Goal: Task Accomplishment & Management: Complete application form

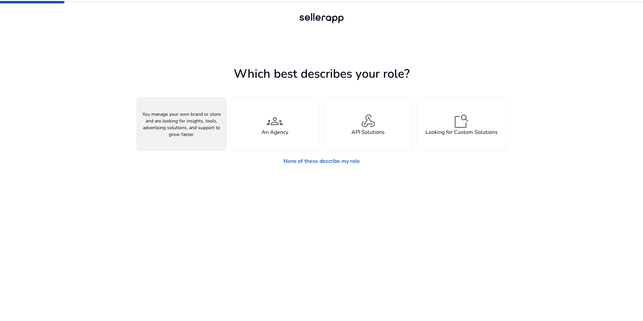
click at [194, 126] on div "person A Seller" at bounding box center [182, 124] width 90 height 53
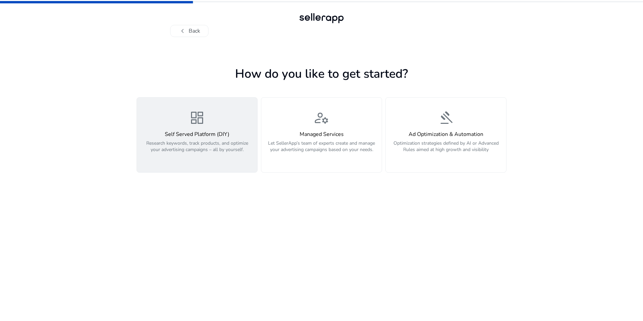
click at [220, 134] on h4 "Self Served Platform (DIY)" at bounding box center [197, 134] width 112 height 6
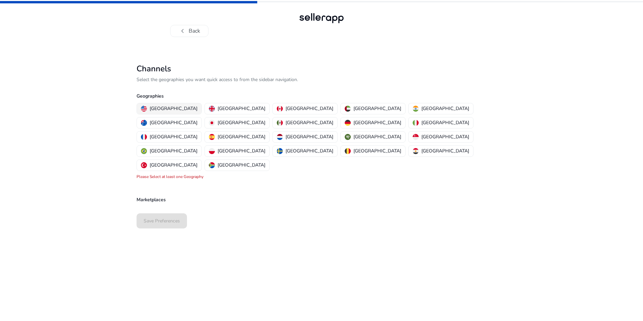
click at [165, 105] on p "United States" at bounding box center [174, 108] width 48 height 7
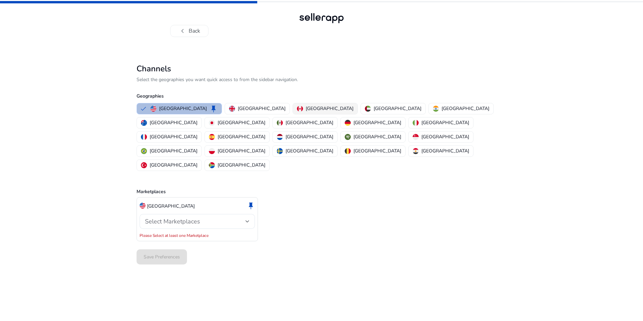
click at [297, 108] on div "Canada" at bounding box center [325, 108] width 57 height 7
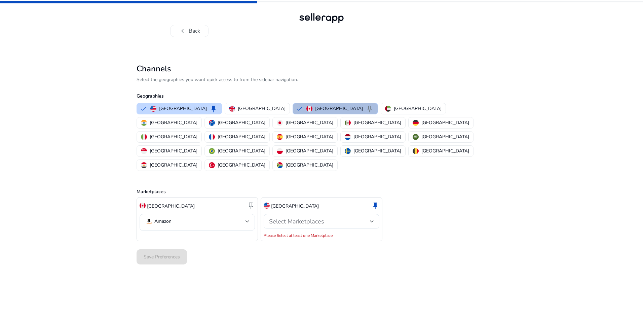
click at [329, 214] on div "Select Marketplaces" at bounding box center [321, 221] width 105 height 15
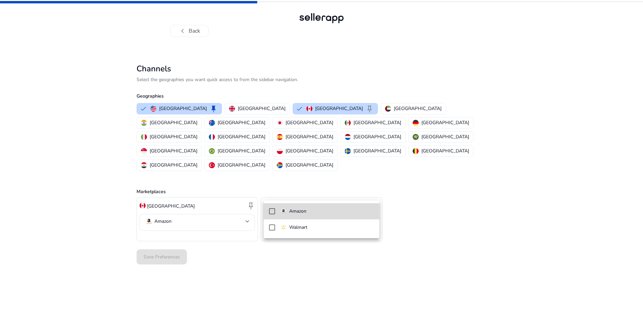
drag, startPoint x: 271, startPoint y: 211, endPoint x: 257, endPoint y: 240, distance: 31.8
click at [271, 211] on mat-pseudo-checkbox at bounding box center [272, 211] width 6 height 6
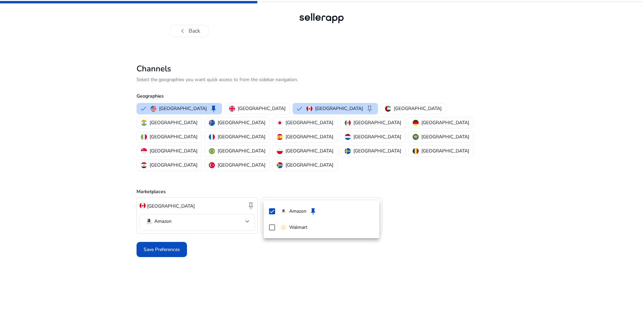
click at [242, 282] on div at bounding box center [321, 160] width 643 height 321
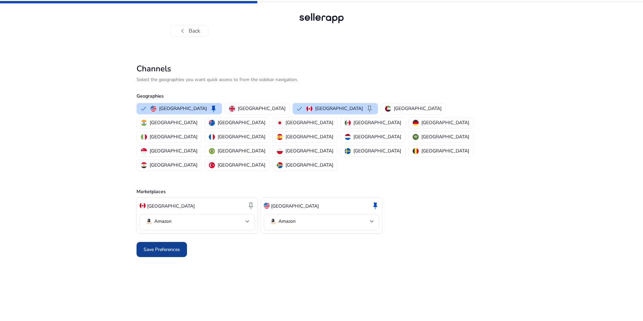
click at [164, 246] on span "Save Preferences" at bounding box center [162, 249] width 36 height 7
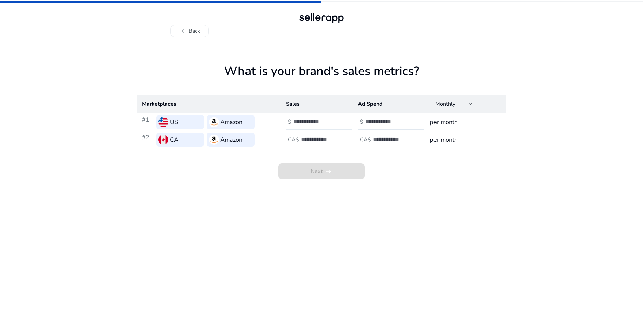
click at [304, 121] on input "number" at bounding box center [315, 121] width 45 height 7
type input "*"
click at [368, 121] on input "number" at bounding box center [387, 121] width 45 height 7
type input "*"
drag, startPoint x: 299, startPoint y: 139, endPoint x: 309, endPoint y: 139, distance: 10.1
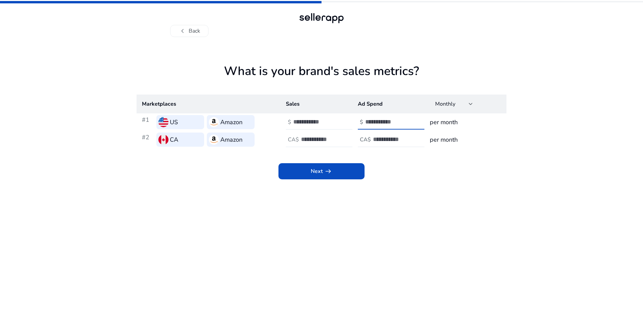
click at [300, 139] on div "CA$" at bounding box center [324, 139] width 76 height 15
type input "*"
click at [394, 141] on input "number" at bounding box center [395, 139] width 45 height 7
type input "*"
drag, startPoint x: 455, startPoint y: 223, endPoint x: 355, endPoint y: 194, distance: 103.9
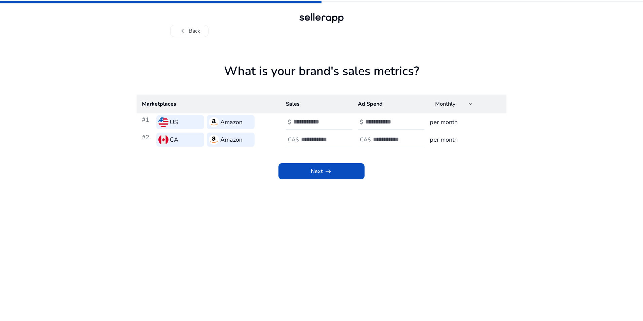
click at [453, 223] on app-sales-metrics "What is your brand's sales metrics? Marketplaces Sales Ad Spend Monthly #1 US A…" at bounding box center [322, 192] width 370 height 257
click at [329, 169] on span "arrow_right_alt" at bounding box center [328, 171] width 8 height 8
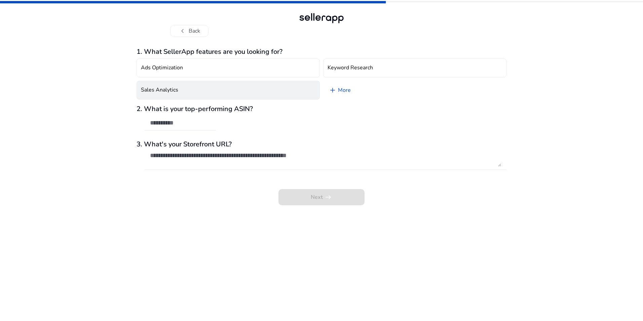
click at [261, 92] on button "Sales Analytics" at bounding box center [228, 90] width 183 height 19
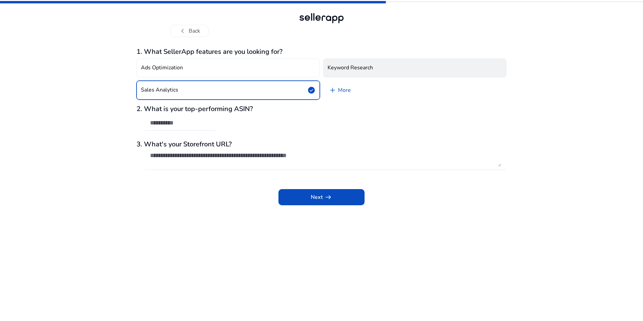
click at [368, 59] on button "Keyword Research" at bounding box center [414, 68] width 183 height 19
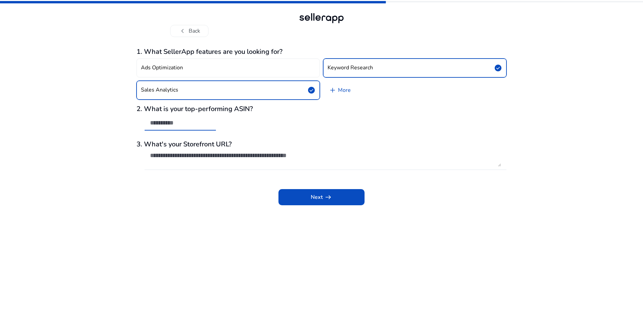
click at [168, 122] on input "text" at bounding box center [180, 122] width 61 height 7
click at [269, 159] on textarea at bounding box center [325, 159] width 351 height 15
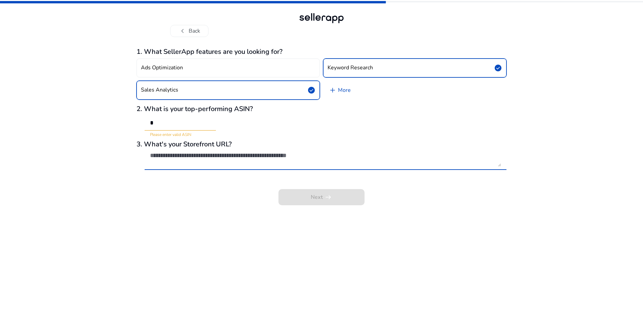
click at [173, 160] on textarea at bounding box center [325, 159] width 351 height 15
click at [175, 123] on input "*" at bounding box center [180, 122] width 61 height 7
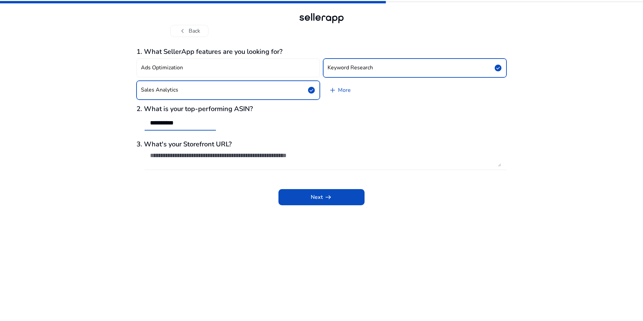
type input "**********"
click at [217, 151] on div at bounding box center [325, 159] width 351 height 22
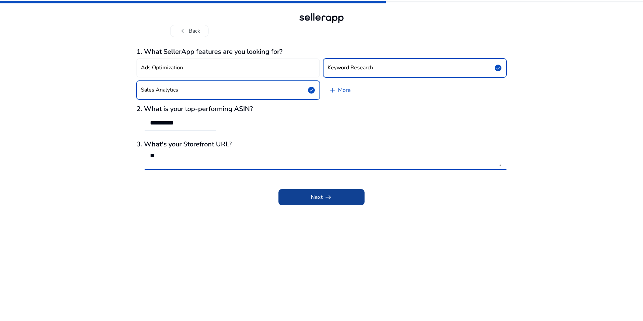
type textarea "**"
click at [330, 199] on span "arrow_right_alt" at bounding box center [328, 197] width 8 height 8
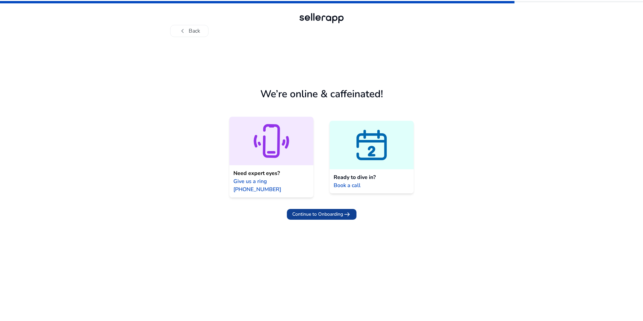
click at [331, 211] on span "Continue to Onboarding" at bounding box center [317, 214] width 51 height 7
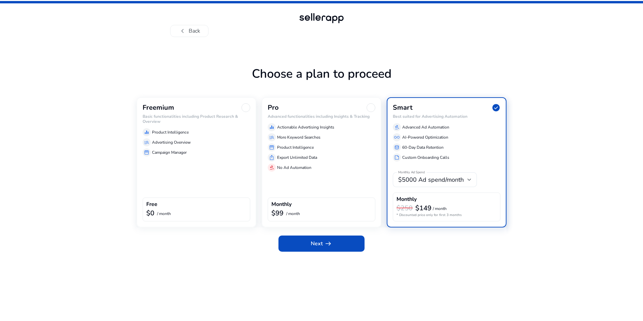
click at [216, 122] on h6 "Basic functionalities including Product Research & Overview" at bounding box center [197, 119] width 108 height 10
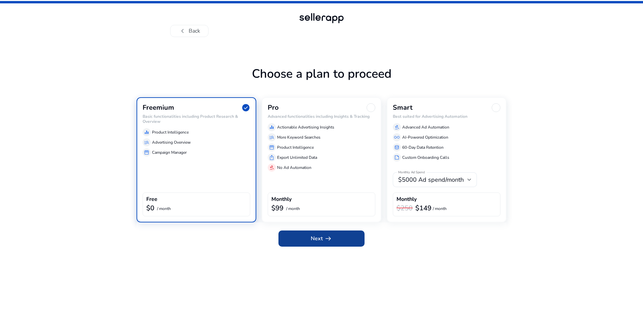
click at [336, 240] on span at bounding box center [322, 238] width 86 height 16
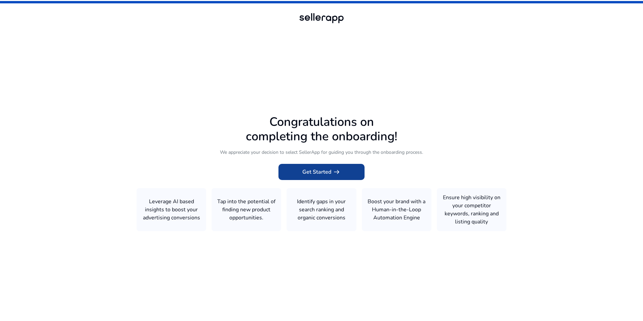
click at [319, 171] on span "Get Started arrow_right_alt" at bounding box center [322, 172] width 38 height 8
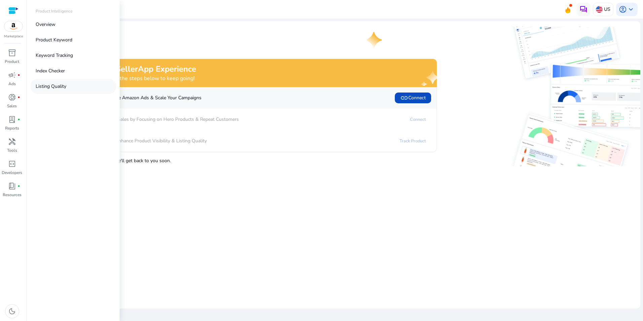
drag, startPoint x: 20, startPoint y: 56, endPoint x: 34, endPoint y: 90, distance: 37.0
click at [20, 56] on div "inventory_2" at bounding box center [12, 52] width 19 height 11
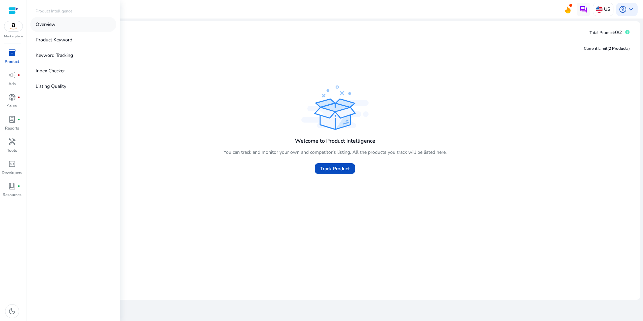
click at [54, 27] on p "Overview" at bounding box center [46, 24] width 20 height 7
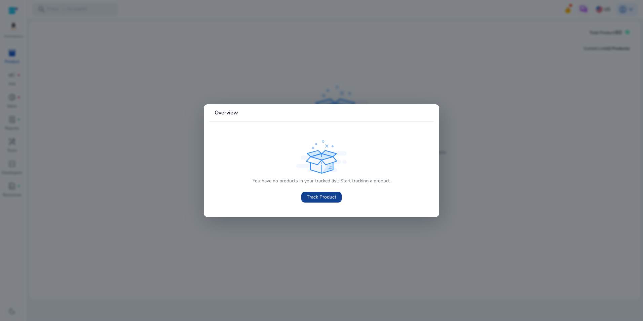
click at [324, 199] on span "Track Product" at bounding box center [322, 196] width 30 height 7
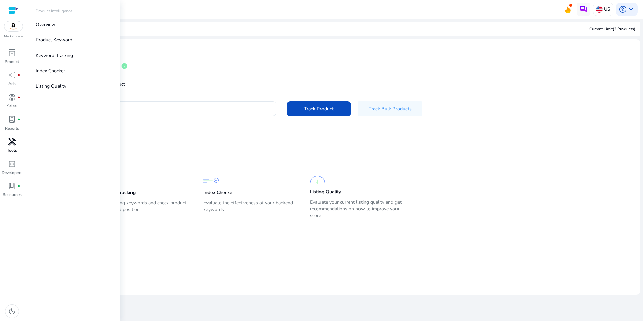
click at [7, 147] on div "handyman" at bounding box center [12, 141] width 19 height 11
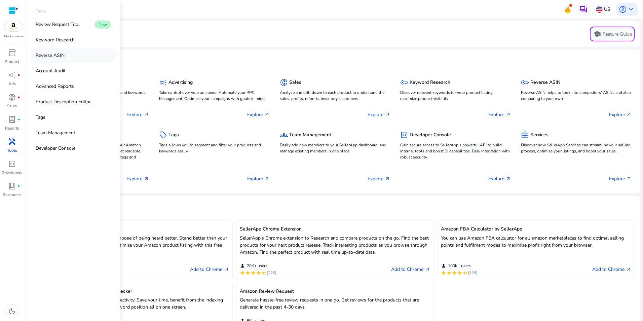
click at [70, 55] on link "Reverse ASIN" at bounding box center [73, 55] width 86 height 15
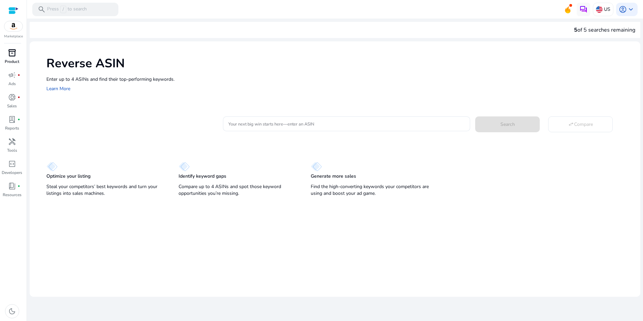
click at [15, 55] on span "inventory_2" at bounding box center [12, 53] width 8 height 8
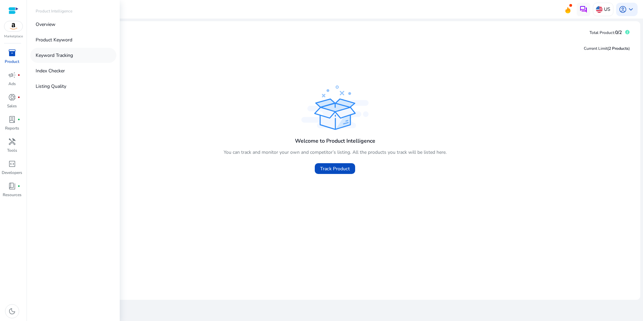
click at [58, 52] on p "Keyword Tracking" at bounding box center [54, 55] width 37 height 7
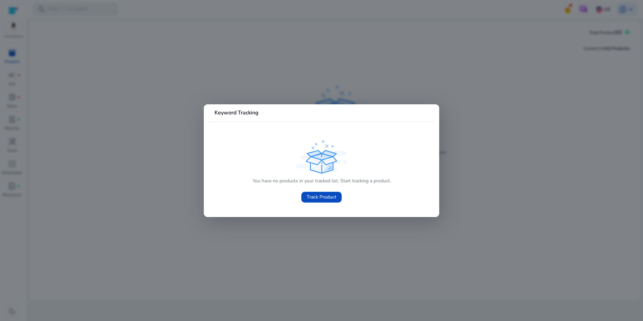
drag, startPoint x: 137, startPoint y: 184, endPoint x: 139, endPoint y: 168, distance: 16.2
click at [139, 176] on div at bounding box center [321, 160] width 643 height 321
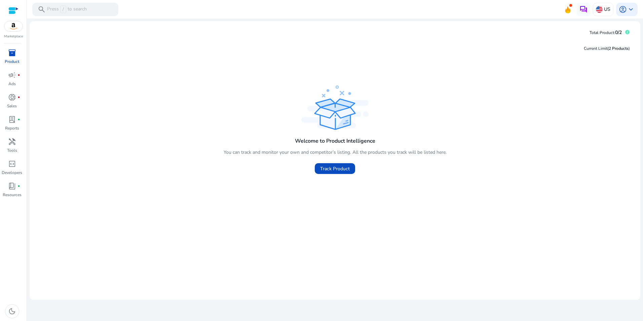
click at [6, 54] on div "inventory_2" at bounding box center [12, 52] width 19 height 11
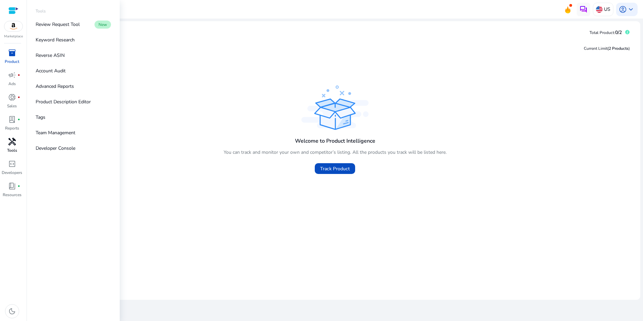
click at [19, 144] on div "handyman" at bounding box center [12, 141] width 19 height 11
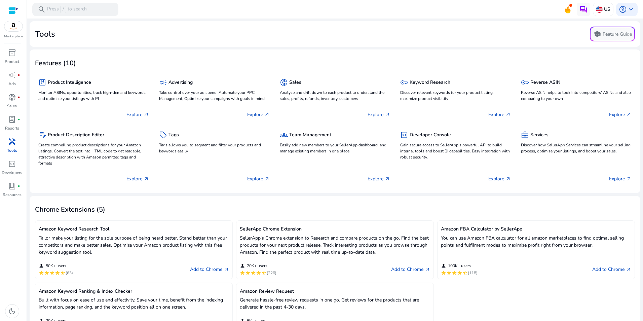
click at [319, 49] on app-tools-description "Tools school Feature Guide Features (10) package Product Intelligence Monitor A…" at bounding box center [335, 216] width 611 height 391
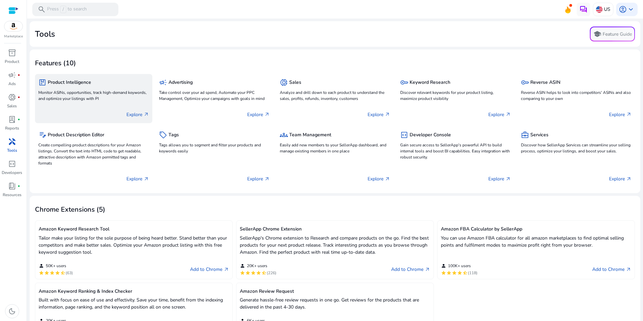
click at [116, 103] on div "package Product Intelligence Monitor ASINs, opportunities, track high-demand ke…" at bounding box center [93, 90] width 111 height 26
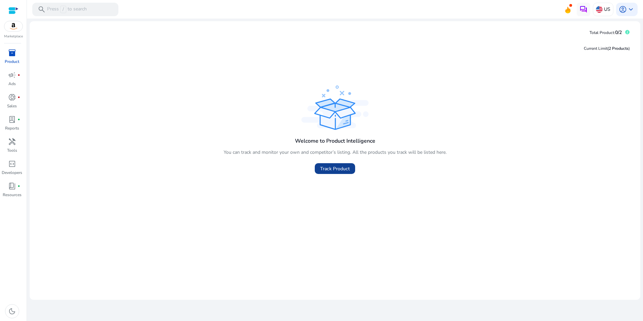
click at [334, 167] on span "Track Product" at bounding box center [335, 168] width 30 height 7
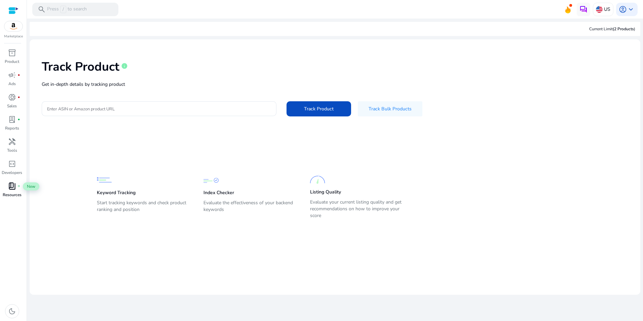
click at [12, 187] on span "book_4" at bounding box center [12, 186] width 8 height 8
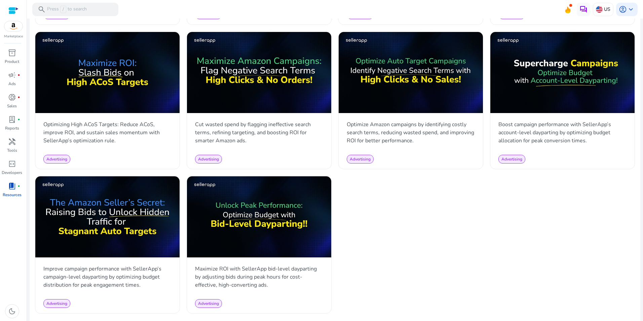
scroll to position [615, 0]
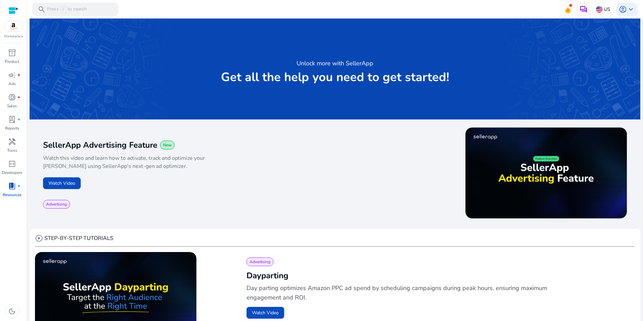
scroll to position [615, 0]
